Goal: Task Accomplishment & Management: Manage account settings

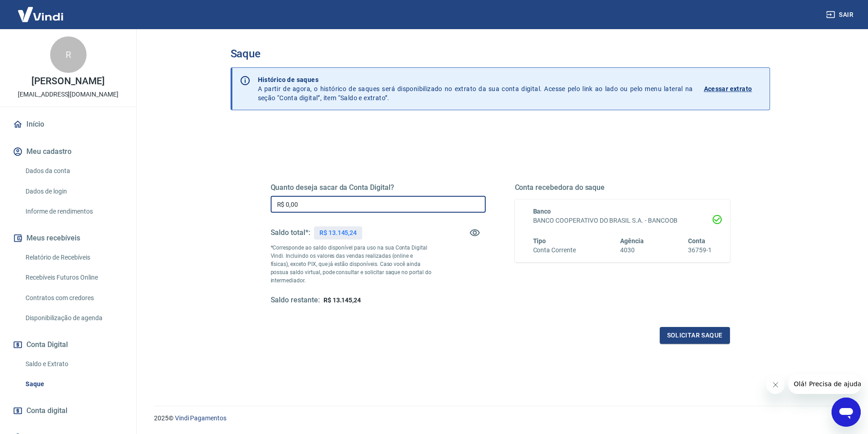
click at [367, 198] on input "R$ 0,00" at bounding box center [378, 204] width 215 height 17
type input "R$ 13.145,24"
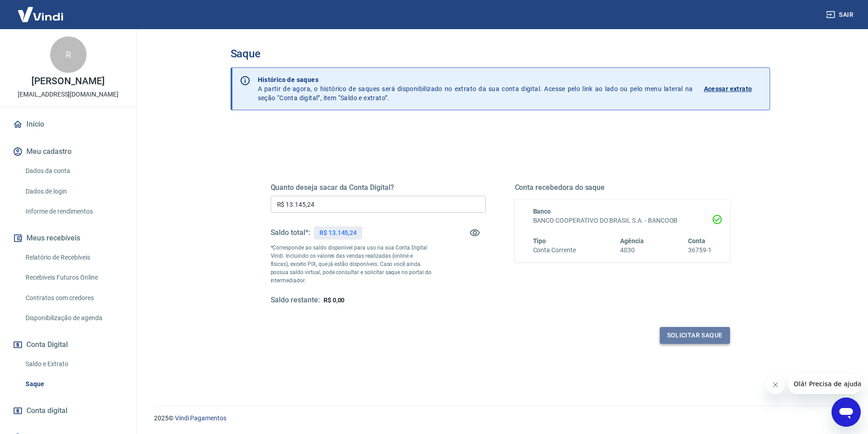
click at [683, 342] on button "Solicitar saque" at bounding box center [694, 335] width 70 height 17
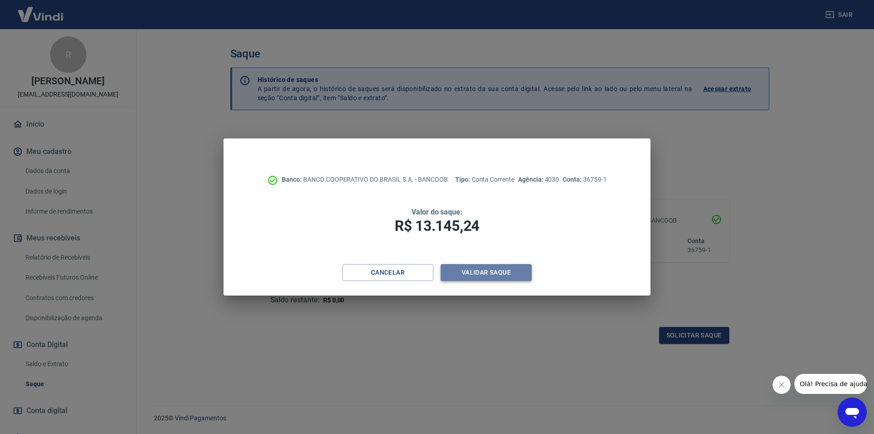
click at [520, 277] on button "Validar saque" at bounding box center [486, 272] width 91 height 17
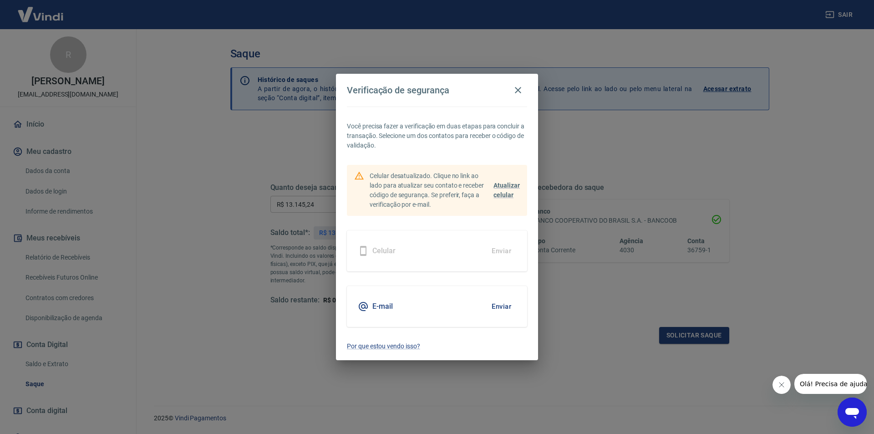
click at [500, 302] on button "Enviar" at bounding box center [502, 306] width 30 height 19
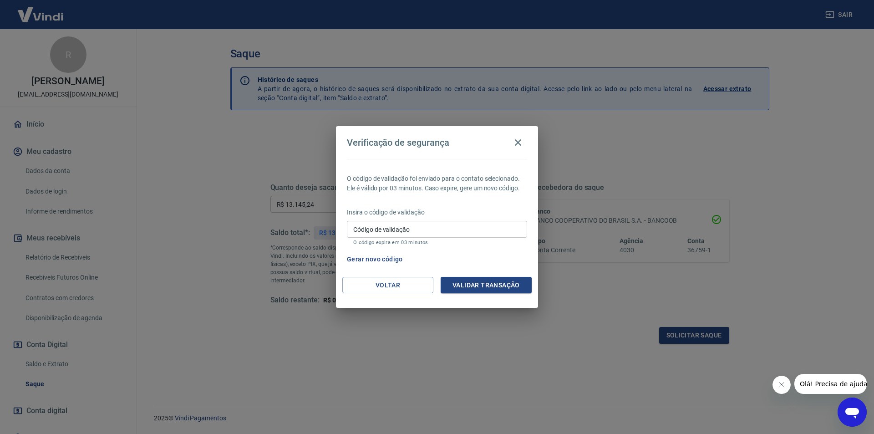
click at [454, 228] on input "Código de validação" at bounding box center [437, 229] width 180 height 17
type input "387297"
click at [489, 280] on button "Validar transação" at bounding box center [486, 285] width 91 height 17
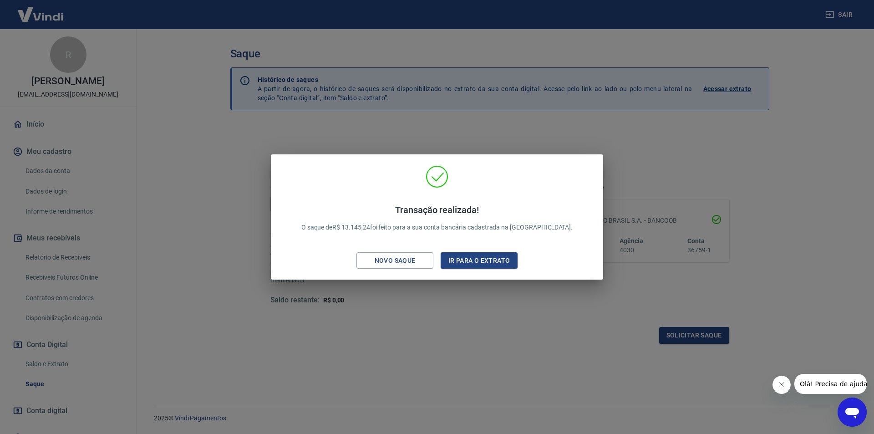
click at [502, 119] on div "Transação realizada! O saque de R$ 13.145,24 foi feito para a sua conta bancári…" at bounding box center [437, 217] width 874 height 434
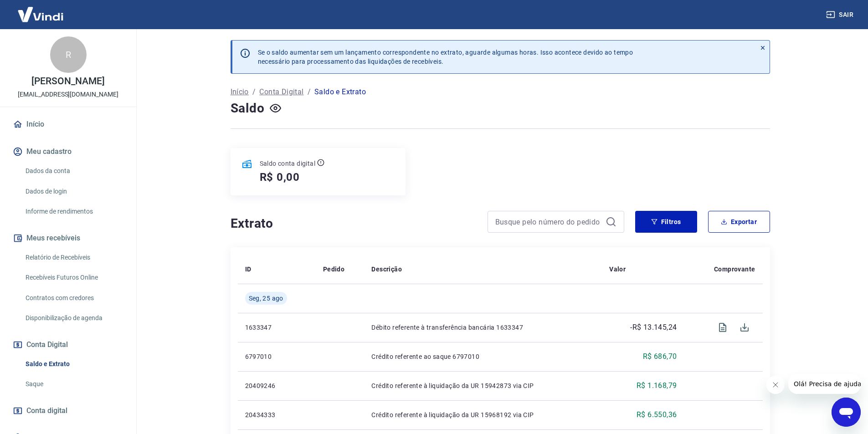
click at [47, 127] on link "Início" at bounding box center [68, 124] width 114 height 20
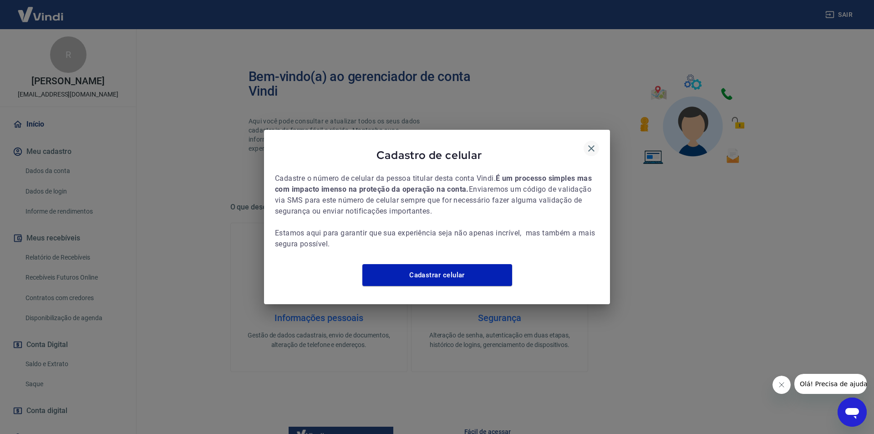
click at [587, 143] on icon "button" at bounding box center [591, 148] width 11 height 11
